Goal: Information Seeking & Learning: Find specific fact

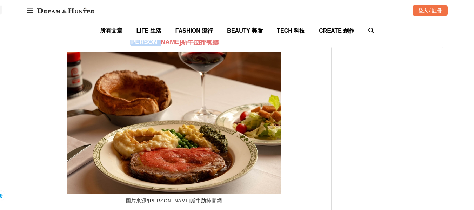
drag, startPoint x: 141, startPoint y: 70, endPoint x: 196, endPoint y: 70, distance: 54.4
click at [196, 46] on h3 "[PERSON_NAME]斯牛肋排餐廳" at bounding box center [174, 43] width 286 height 8
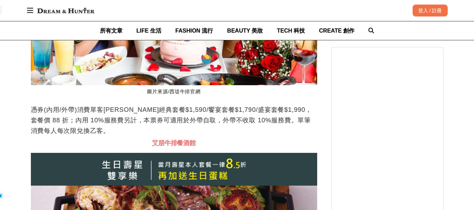
scroll to position [11888, 0]
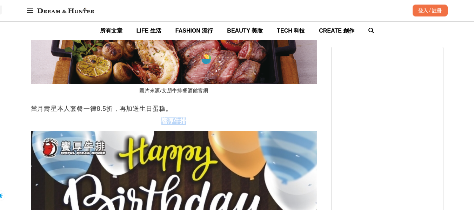
drag, startPoint x: 164, startPoint y: 153, endPoint x: 185, endPoint y: 153, distance: 21.8
click at [185, 125] on span "響厚牛排" at bounding box center [173, 121] width 25 height 7
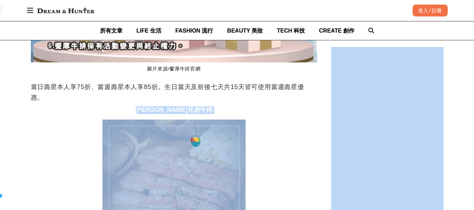
scroll to position [0, 859]
drag, startPoint x: 154, startPoint y: 139, endPoint x: 191, endPoint y: 138, distance: 36.1
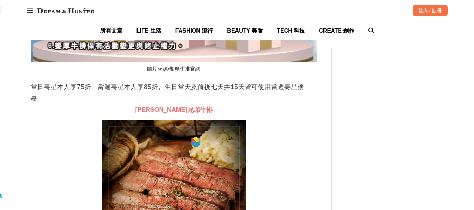
click at [142, 103] on p "當日壽星本人享75折、當週壽星本人享85折。生日當天及前後七天共15天皆可使用當週壽星優惠。" at bounding box center [174, 92] width 286 height 21
drag, startPoint x: 153, startPoint y: 138, endPoint x: 190, endPoint y: 138, distance: 37.2
click at [190, 114] on h3 "[PERSON_NAME]兄弟牛排" at bounding box center [174, 110] width 286 height 8
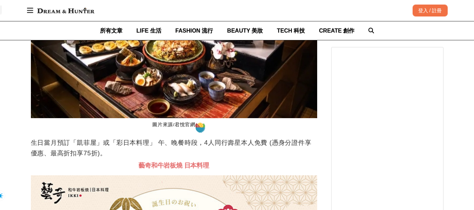
scroll to position [0, 775]
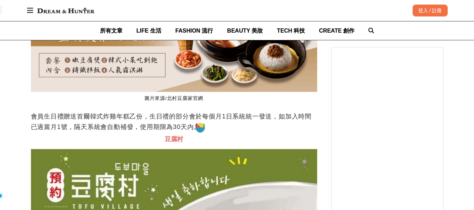
click at [277, 132] on p "會員生日禮贈送首爾韓式炸雞年糕乙份，生日禮的部分會於每個月1日系統統一發送，如加入時間已過當月1號，隔天系統會自動補發，使用期限為30天內。" at bounding box center [174, 121] width 286 height 21
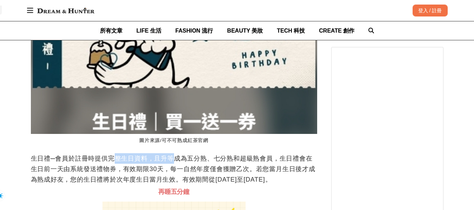
scroll to position [0, 573]
drag, startPoint x: 120, startPoint y: 179, endPoint x: 191, endPoint y: 183, distance: 71.4
click at [185, 182] on p "生日禮─會員於註冊時提供完整生日資料，且升等成為五分熟、七分熟和超級熟會員，生日禮會在生日前一天由系統發送禮物券，有效期限30天，每一自然年度僅會獲贈乙次。若…" at bounding box center [174, 169] width 286 height 32
click at [232, 184] on p "生日禮─會員於註冊時提供完整生日資料，且升等成為五分熟、七分熟和超級熟會員，生日禮會在生日前一天由系統發送禮物券，有效期限30天，每一自然年度僅會獲贈乙次。若…" at bounding box center [174, 169] width 286 height 32
drag, startPoint x: 236, startPoint y: 184, endPoint x: 260, endPoint y: 186, distance: 24.3
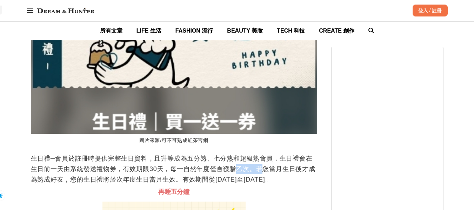
click at [260, 185] on p "生日禮─會員於註冊時提供完整生日資料，且升等成為五分熟、七分熟和超級熟會員，生日禮會在生日前一天由系統發送禮物券，有效期限30天，每一自然年度僅會獲贈乙次。若…" at bounding box center [174, 169] width 286 height 32
click at [120, 185] on p "生日禮─會員於註冊時提供完整生日資料，且升等成為五分熟、七分熟和超級熟會員，生日禮會在生日前一天由系統發送禮物券，有效期限30天，每一自然年度僅會獲贈乙次。若…" at bounding box center [174, 169] width 286 height 32
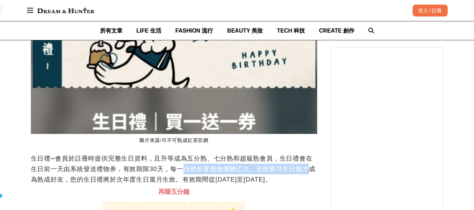
scroll to position [0, 1145]
drag, startPoint x: 185, startPoint y: 186, endPoint x: 311, endPoint y: 192, distance: 126.5
click at [311, 185] on p "生日禮─會員於註冊時提供完整生日資料，且升等成為五分熟、七分熟和超級熟會員，生日禮會在生日前一天由系統發送禮物券，有效期限30天，每一自然年度僅會獲贈乙次。若…" at bounding box center [174, 169] width 286 height 32
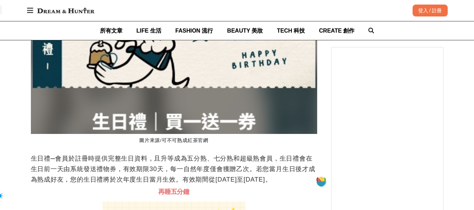
click at [105, 148] on figcaption "圖片來源/可不可熟成紅茶官網" at bounding box center [174, 141] width 286 height 14
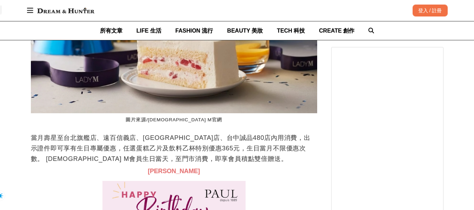
scroll to position [20492, 0]
